Goal: Task Accomplishment & Management: Manage account settings

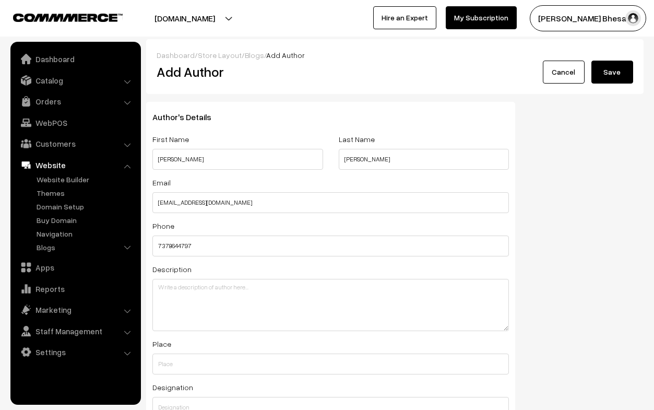
click at [568, 67] on link "Cancel" at bounding box center [564, 72] width 42 height 23
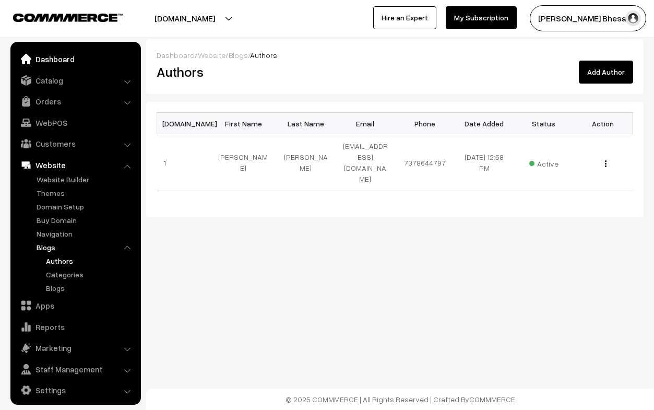
click at [54, 54] on link "Dashboard" at bounding box center [75, 59] width 124 height 19
